Goal: Check status: Check status

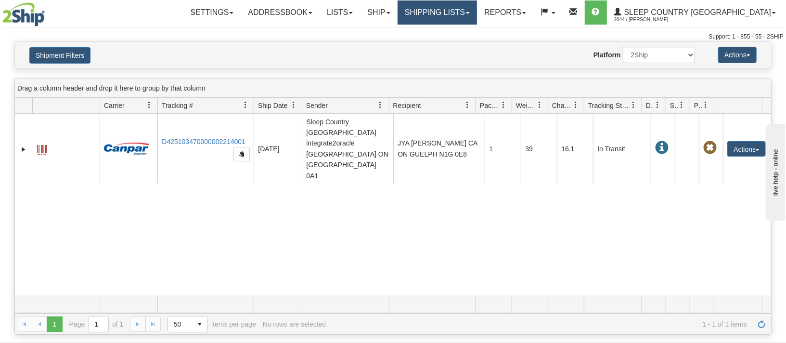
click at [471, 10] on link "Shipping lists" at bounding box center [437, 12] width 79 height 24
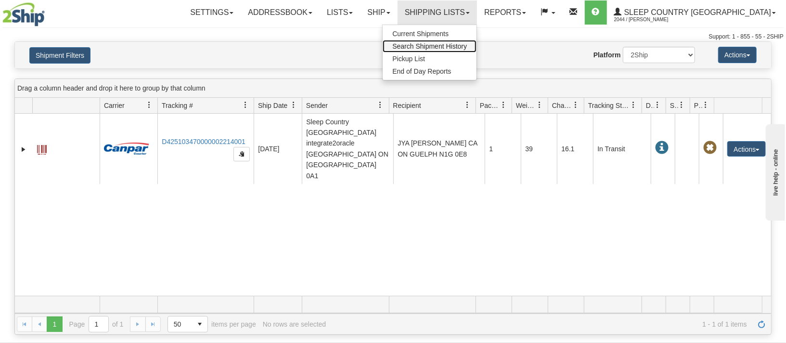
click at [467, 47] on span "Search Shipment History" at bounding box center [430, 46] width 75 height 8
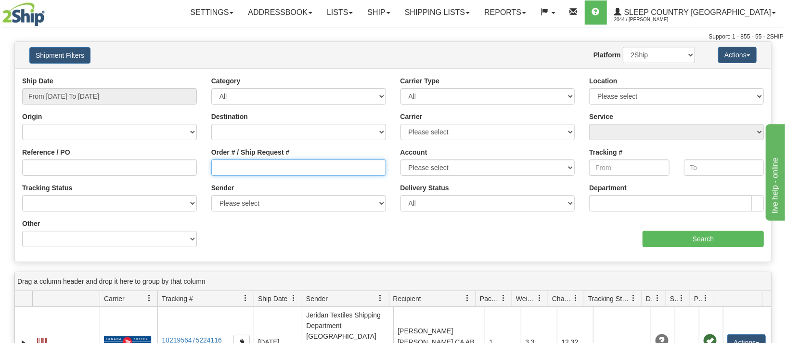
click at [227, 167] on input "Order # / Ship Request #" at bounding box center [298, 167] width 175 height 16
paste input "9000I053289"
type input "9000I053289"
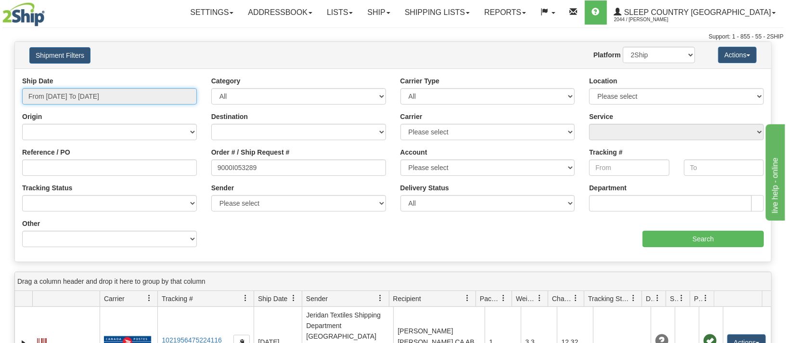
click at [95, 94] on input "From [DATE] To [DATE]" at bounding box center [109, 96] width 175 height 16
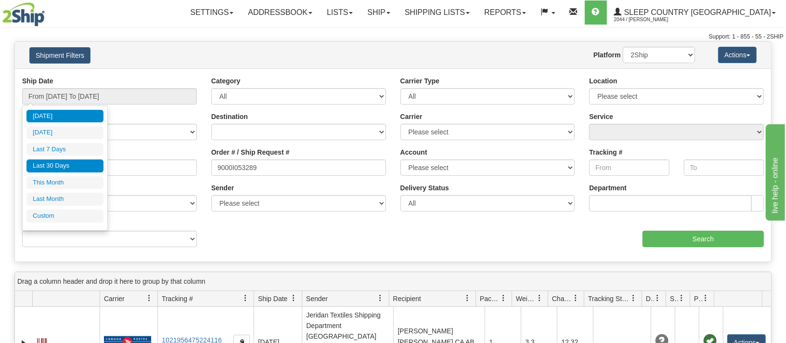
click at [63, 162] on li "Last 30 Days" at bounding box center [64, 165] width 77 height 13
type input "From [DATE] To [DATE]"
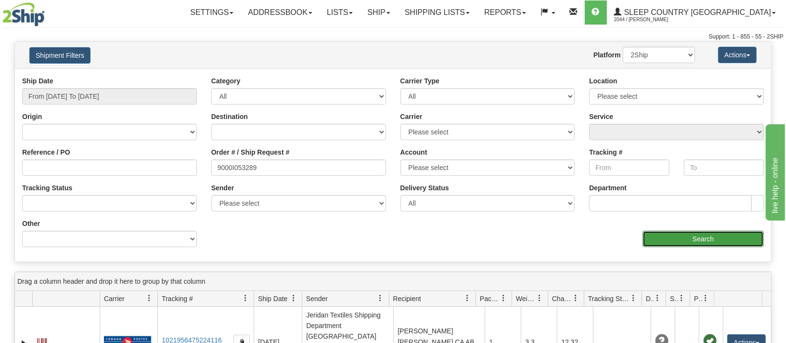
click at [667, 239] on input "Search" at bounding box center [703, 239] width 121 height 16
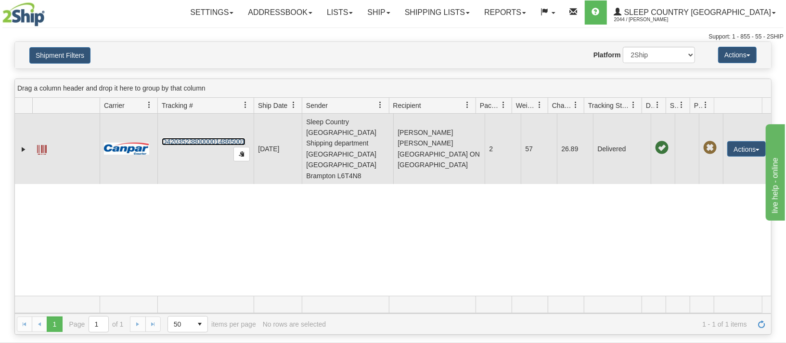
click at [195, 138] on link "D420352380000014865001" at bounding box center [204, 142] width 84 height 8
